Goal: Transaction & Acquisition: Purchase product/service

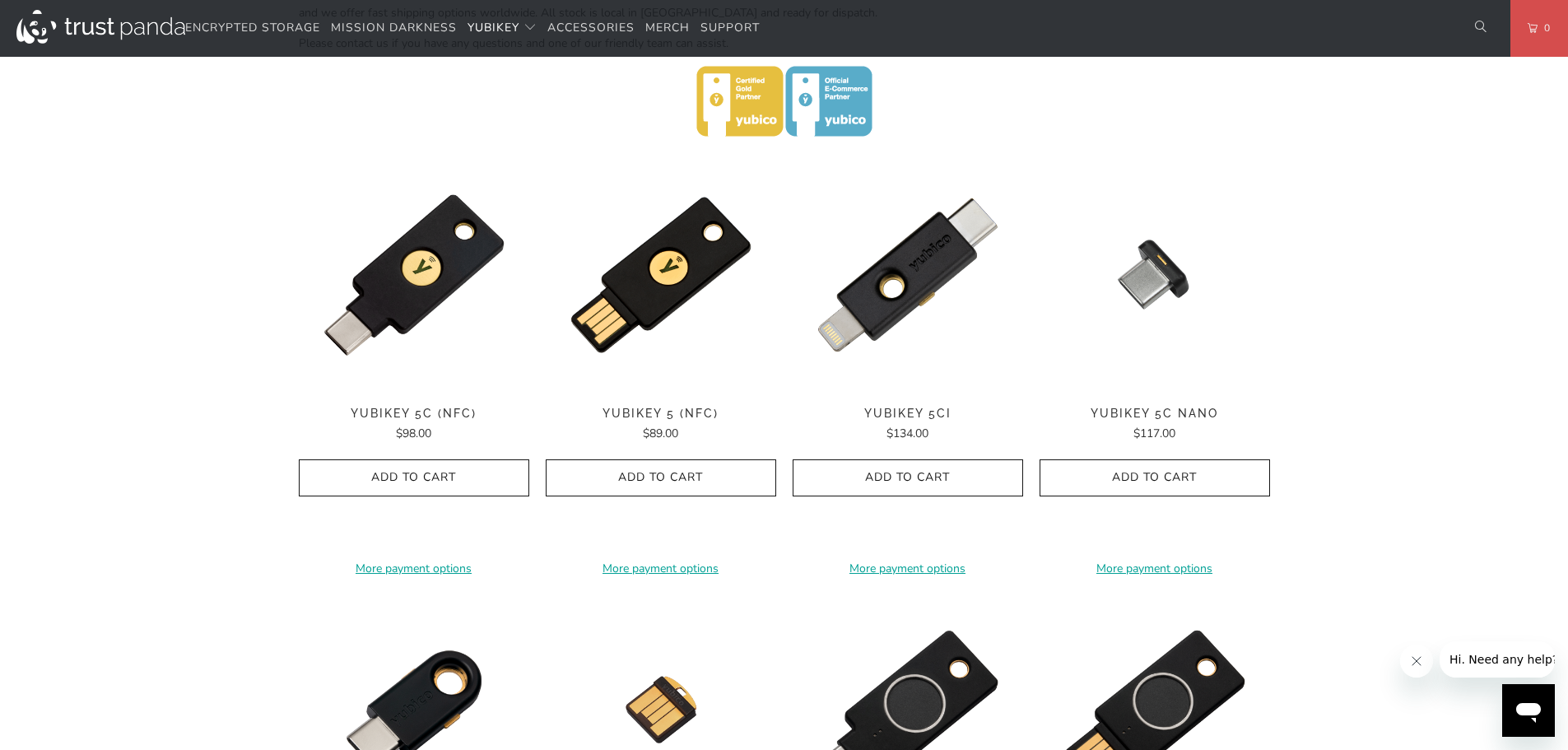
scroll to position [745, 0]
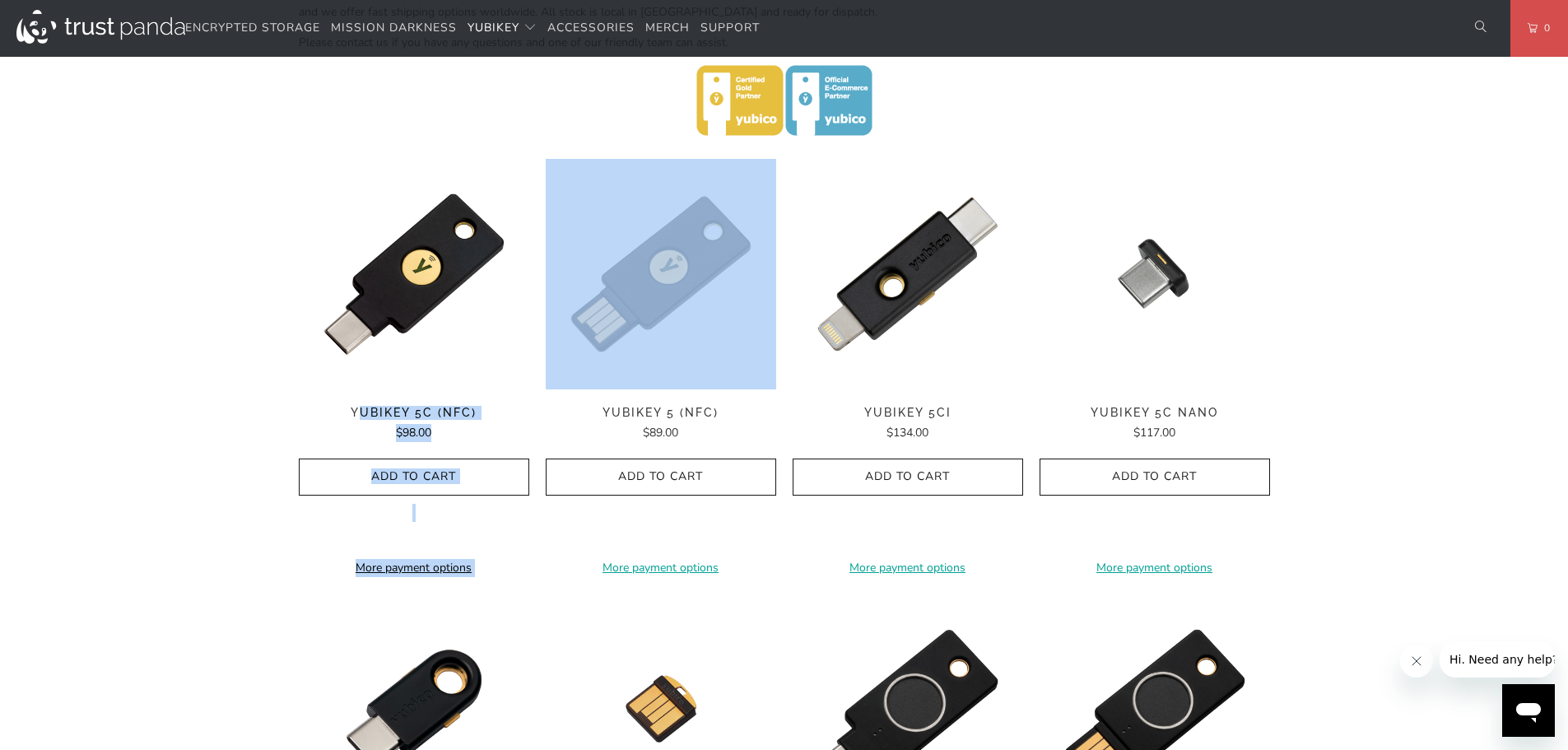
drag, startPoint x: 541, startPoint y: 413, endPoint x: 362, endPoint y: 407, distance: 179.1
click at [222, 425] on div "Home / YubiKey for Businesses and Professionals YubiKey 5 Series Multi-protocol…" at bounding box center [784, 434] width 1568 height 2109
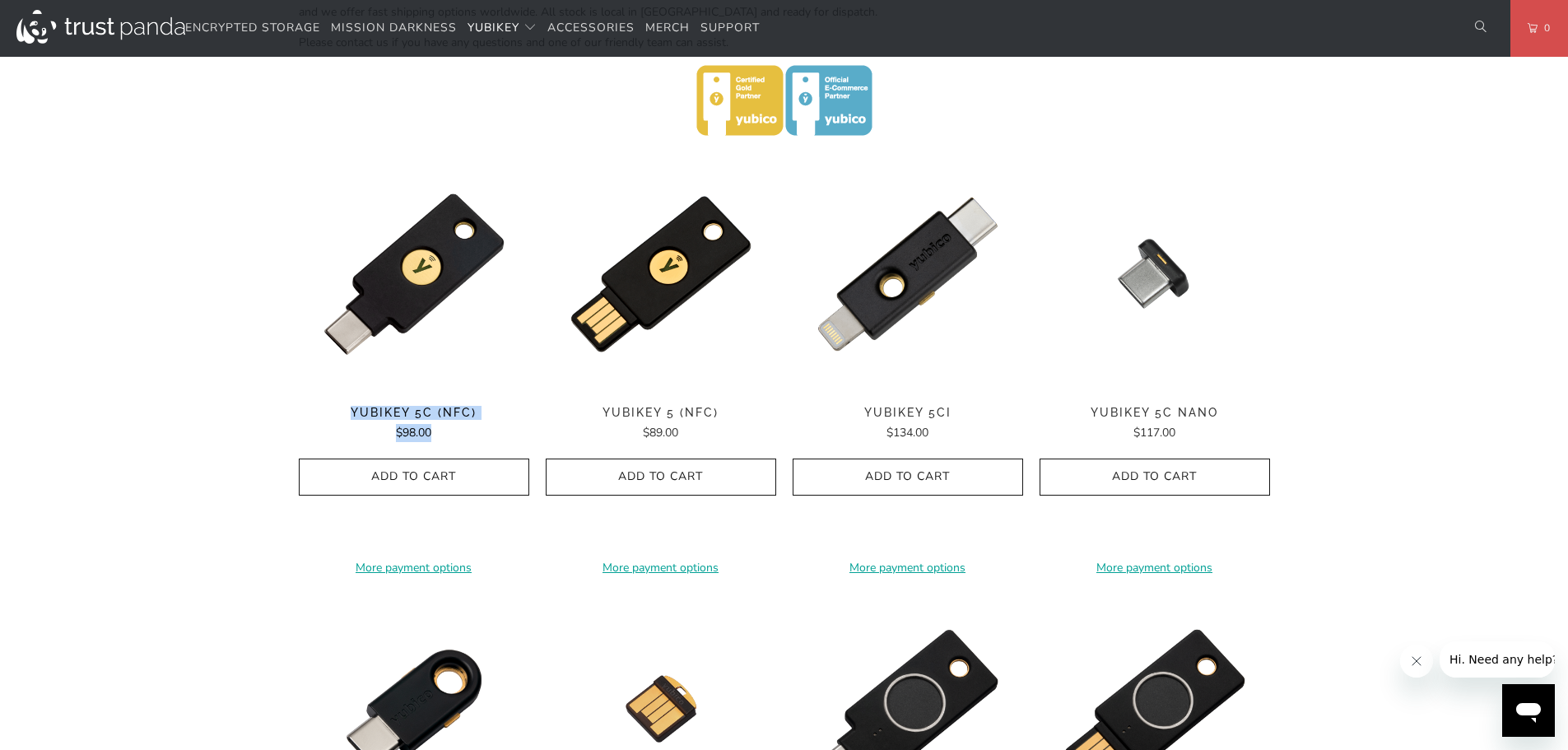
drag, startPoint x: 238, startPoint y: 446, endPoint x: 350, endPoint y: 401, distance: 120.7
click at [350, 401] on div "Home / YubiKey for Businesses and Professionals YubiKey 5 Series Multi-protocol…" at bounding box center [784, 434] width 1568 height 2109
copy div "**********"
click at [375, 408] on span "YubiKey 5C (NFC)" at bounding box center [414, 412] width 230 height 14
